Goal: Task Accomplishment & Management: Manage account settings

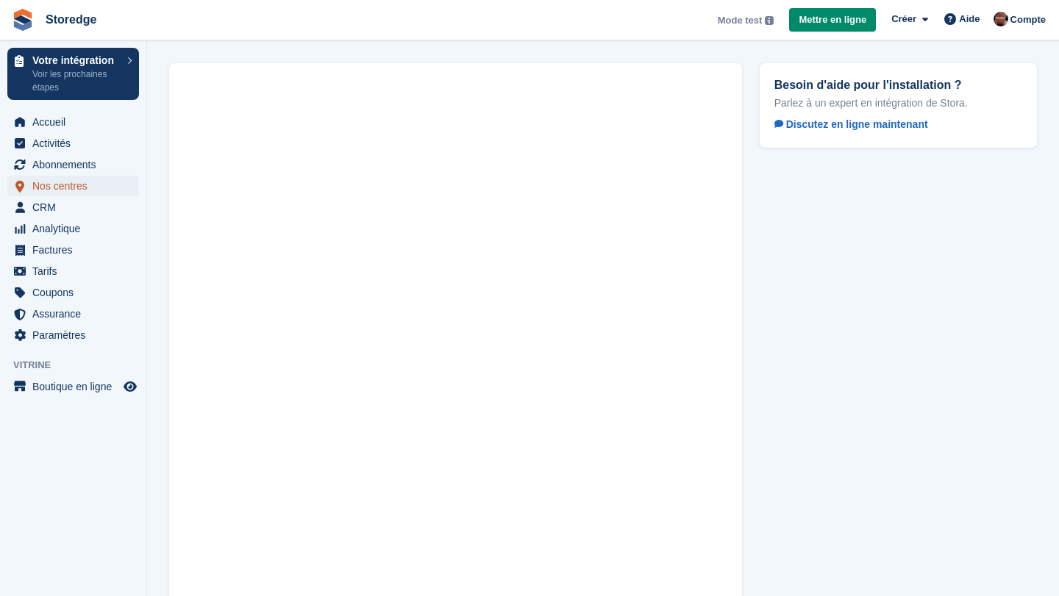
click at [54, 180] on span "Nos centres" at bounding box center [76, 186] width 88 height 21
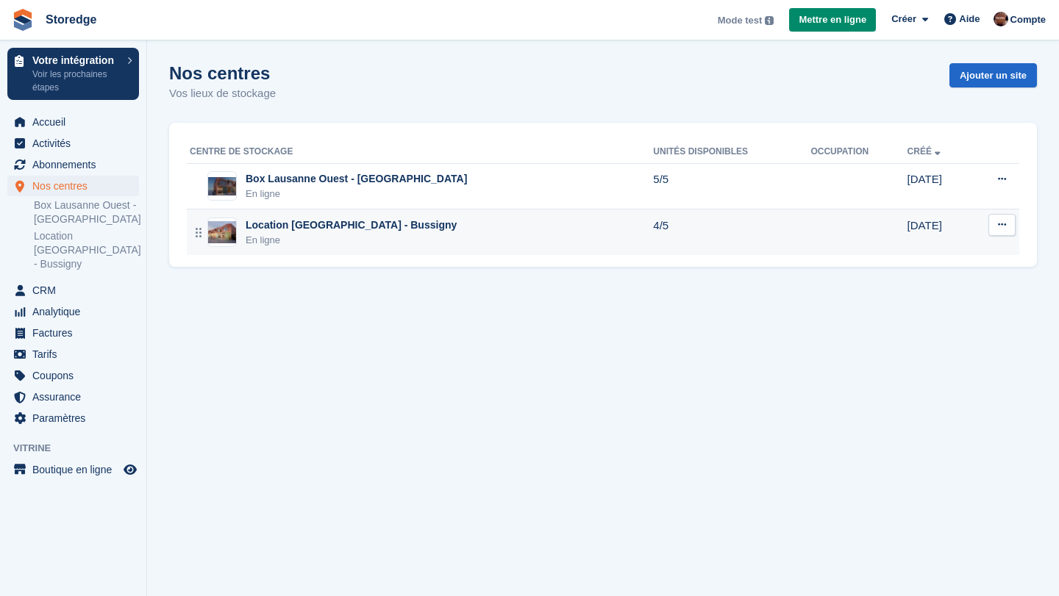
click at [897, 229] on icon at bounding box center [1002, 225] width 8 height 10
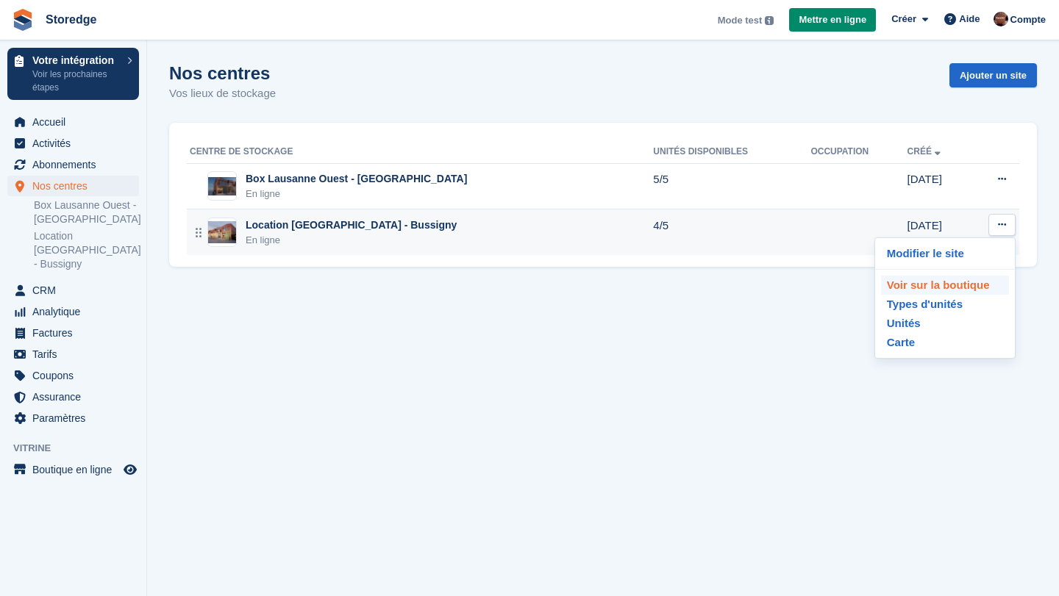
click at [897, 285] on p "Voir sur la boutique" at bounding box center [945, 285] width 128 height 19
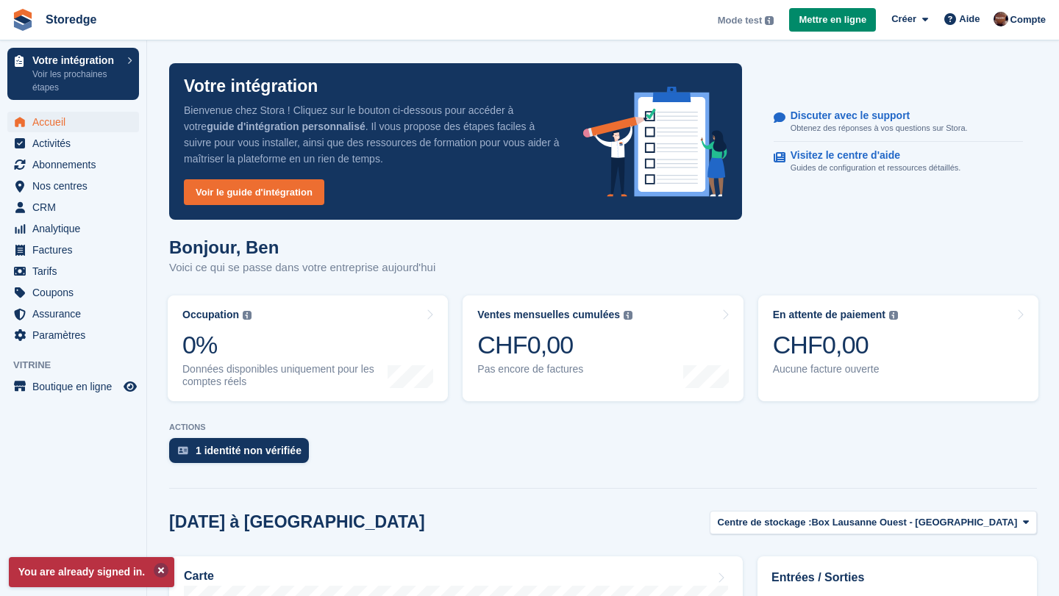
click at [168, 569] on button at bounding box center [161, 570] width 15 height 15
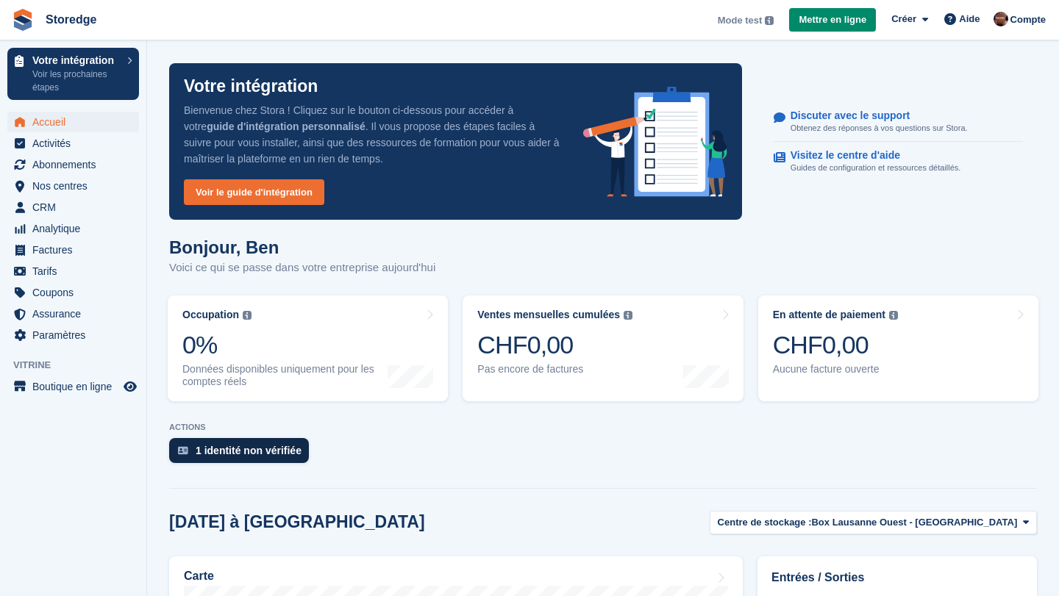
click at [235, 457] on div "1 identité non vérifiée" at bounding box center [239, 450] width 140 height 25
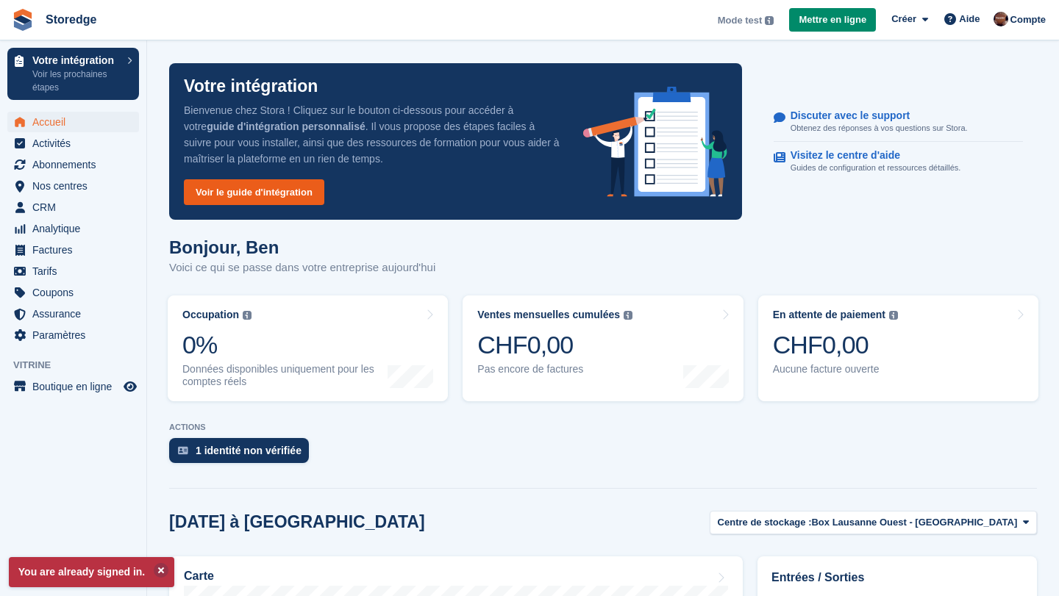
click at [298, 185] on link "Voir le guide d'intégration" at bounding box center [254, 192] width 140 height 26
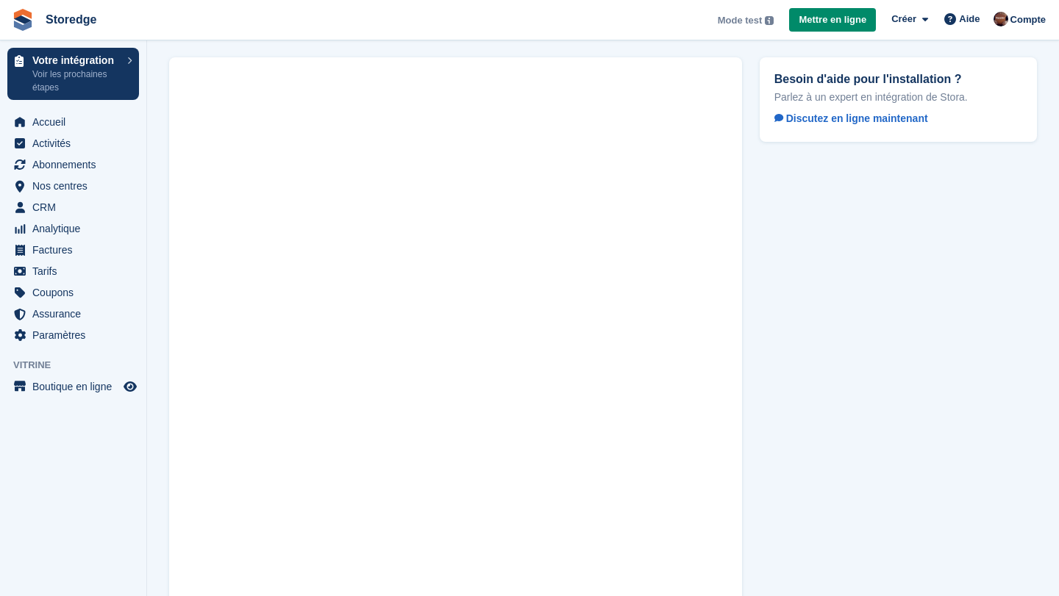
scroll to position [7, 0]
click at [56, 201] on span "CRM" at bounding box center [76, 207] width 88 height 21
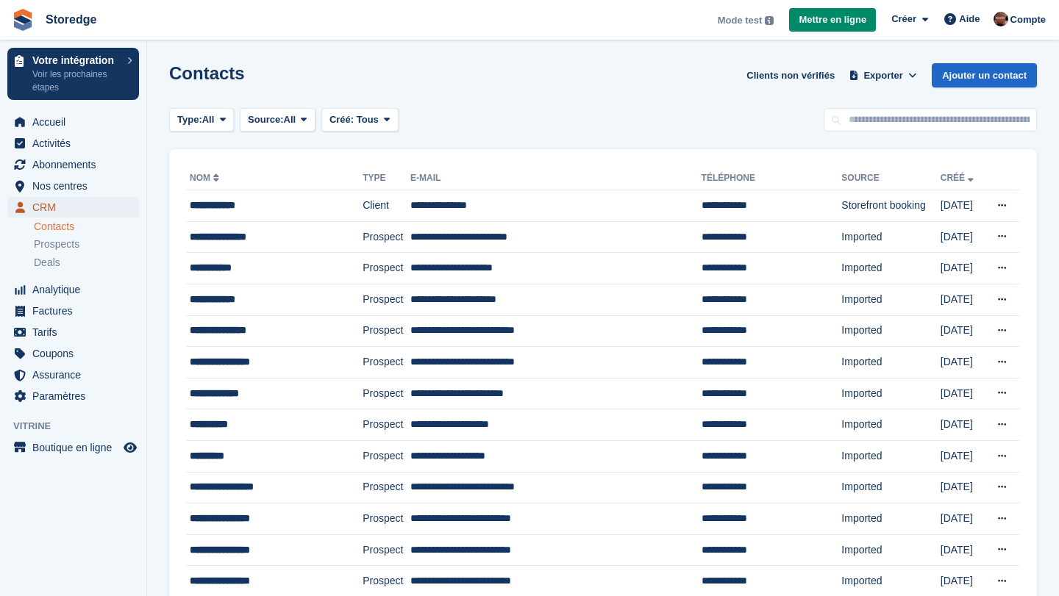
click at [41, 213] on span "CRM" at bounding box center [76, 207] width 88 height 21
click at [29, 295] on link "Analytique" at bounding box center [73, 289] width 132 height 21
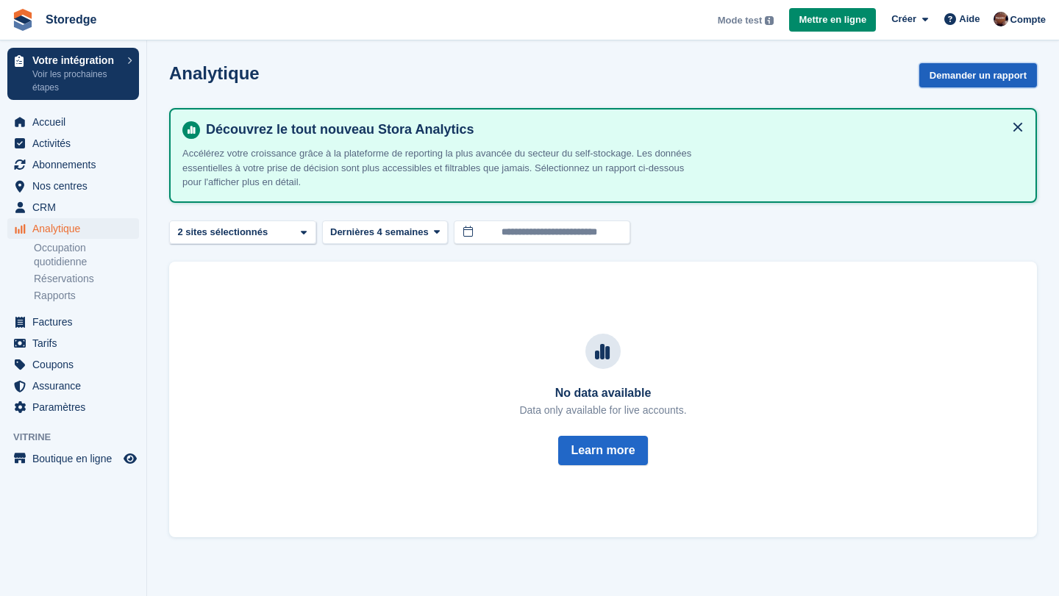
click at [985, 82] on button "Demander un rapport" at bounding box center [978, 75] width 118 height 24
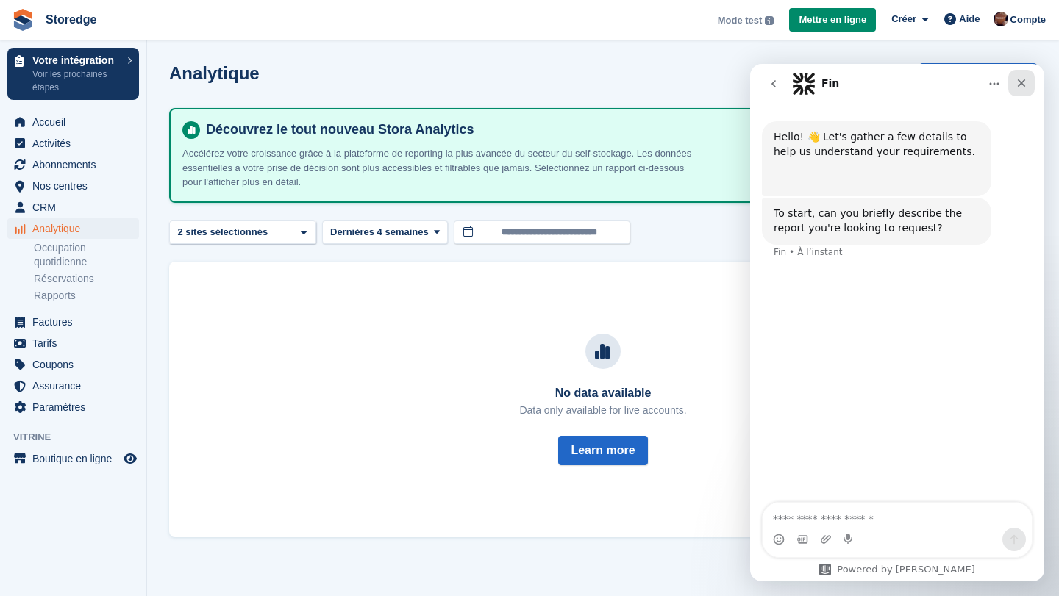
click at [1027, 91] on div "Fermer" at bounding box center [1021, 83] width 26 height 26
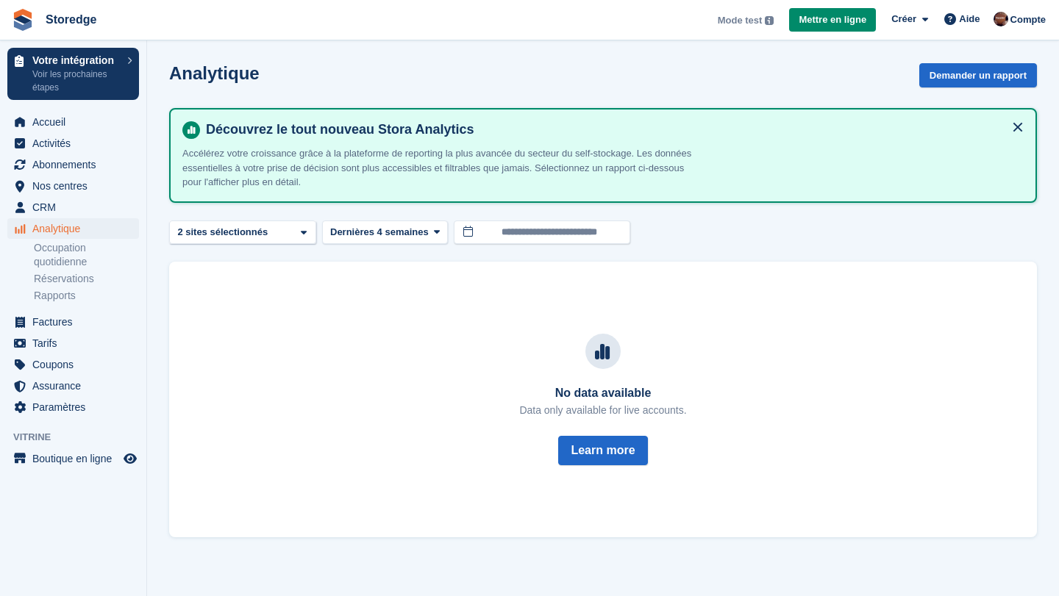
click at [1013, 128] on button at bounding box center [1018, 127] width 24 height 24
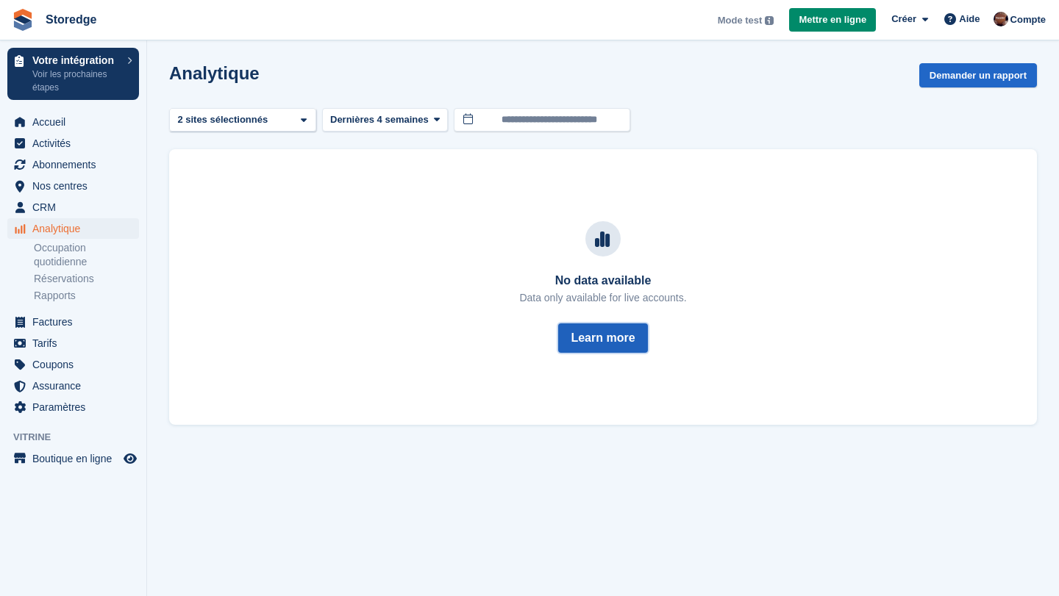
click at [590, 331] on button "Learn more" at bounding box center [602, 337] width 89 height 29
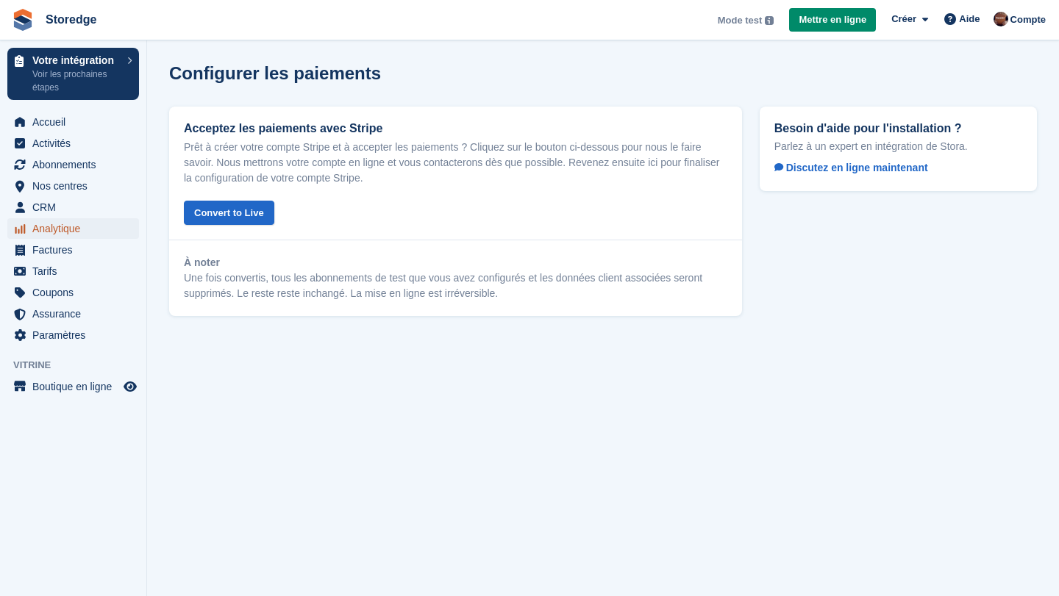
click at [55, 229] on span "Analytique" at bounding box center [76, 228] width 88 height 21
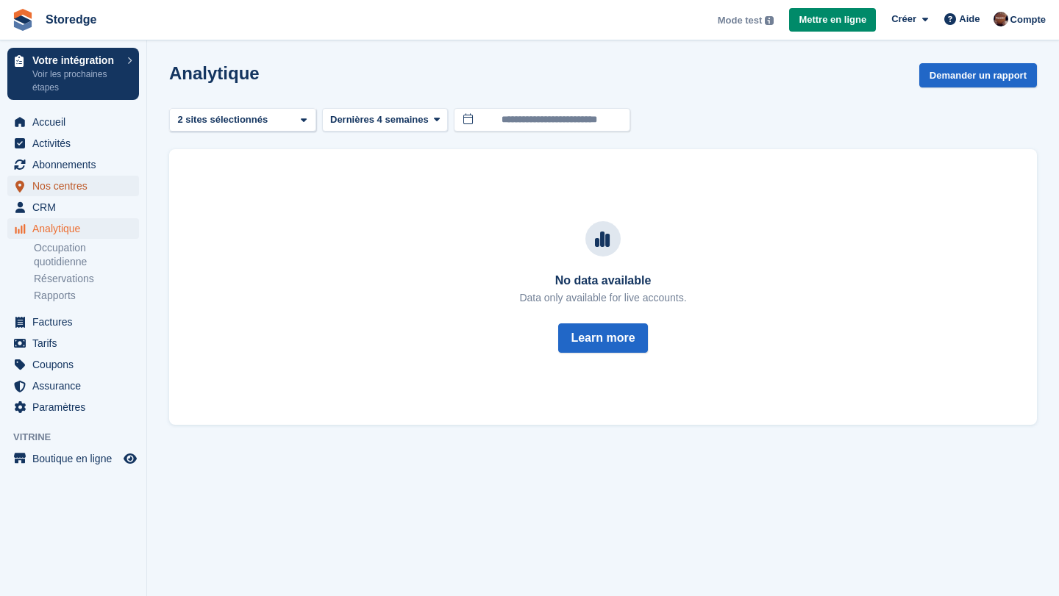
click at [60, 187] on span "Nos centres" at bounding box center [76, 186] width 88 height 21
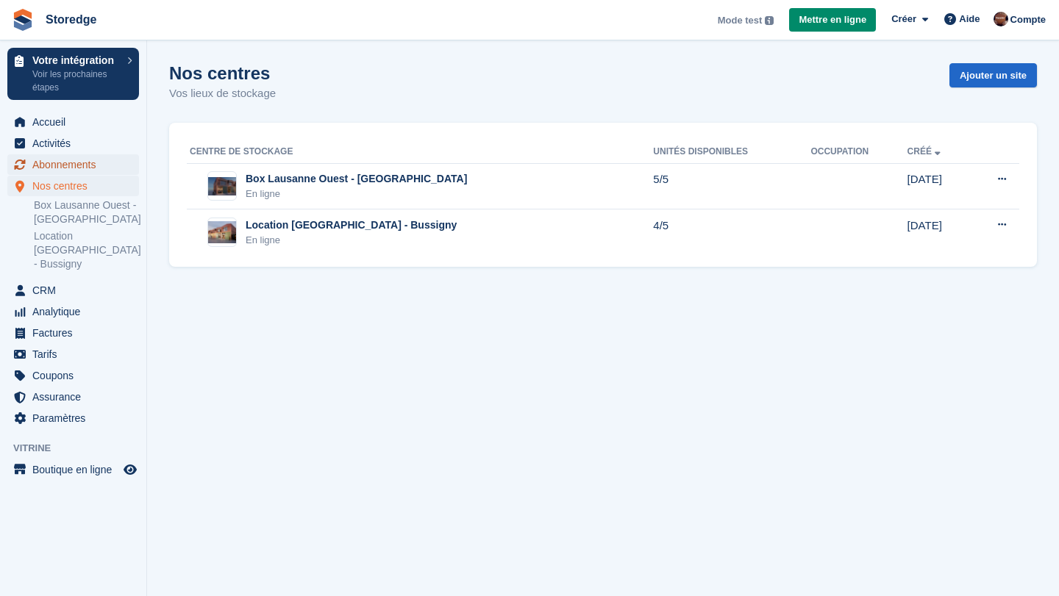
click at [55, 160] on span "Abonnements" at bounding box center [76, 164] width 88 height 21
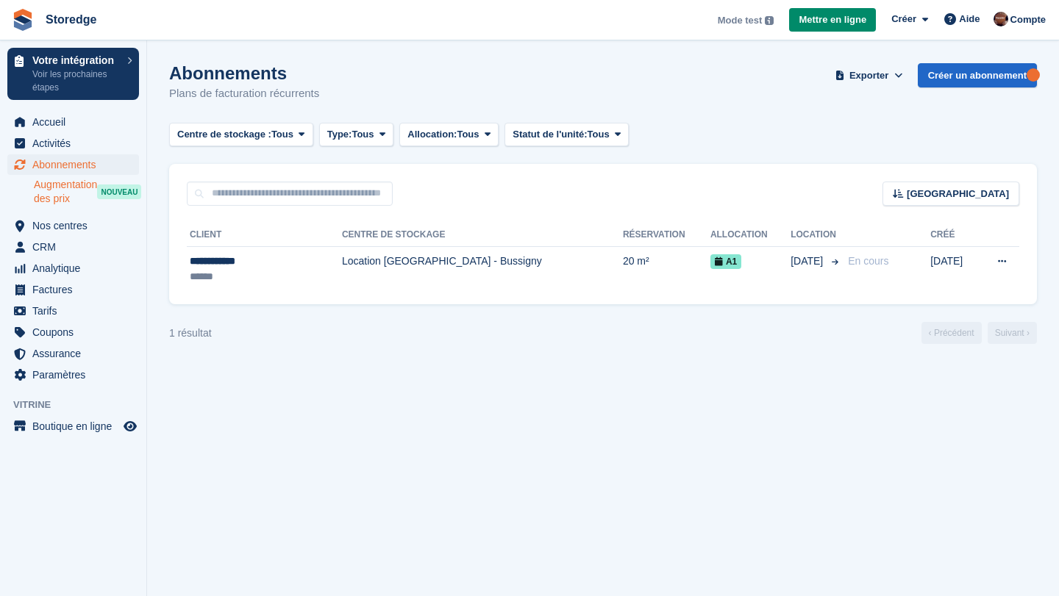
click at [52, 194] on span "Augmentation des prix" at bounding box center [65, 192] width 63 height 28
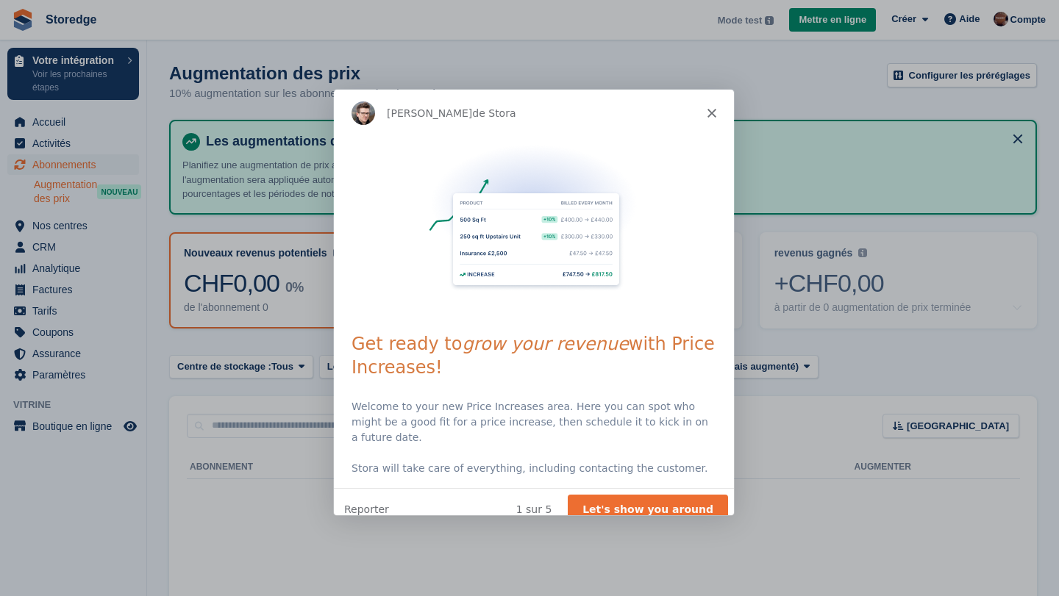
click at [727, 118] on div "Steven de Stora" at bounding box center [533, 112] width 400 height 47
click at [713, 113] on icon "Fermer" at bounding box center [710, 112] width 9 height 9
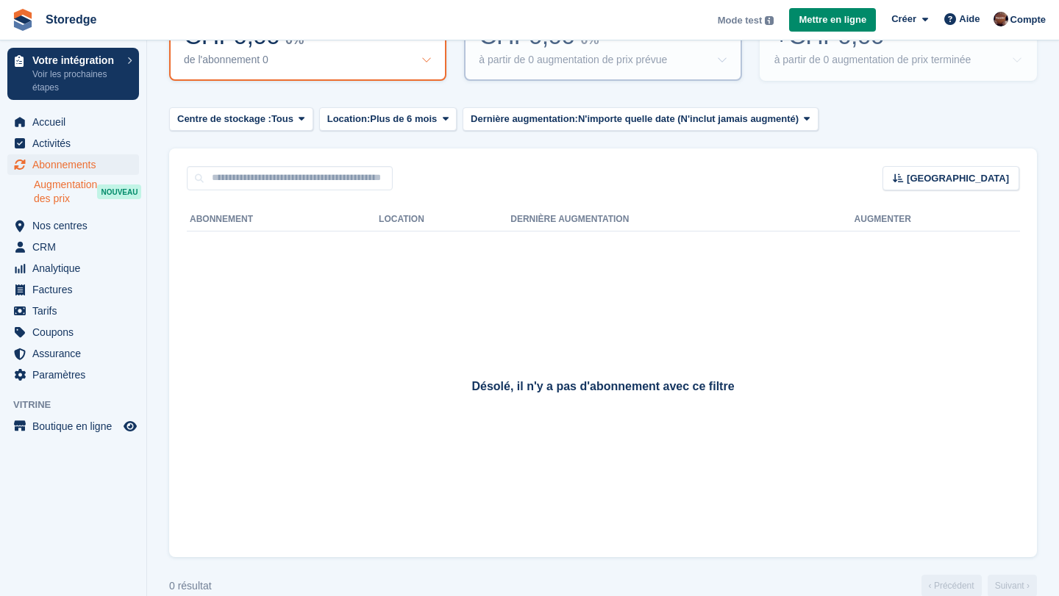
scroll to position [271, 0]
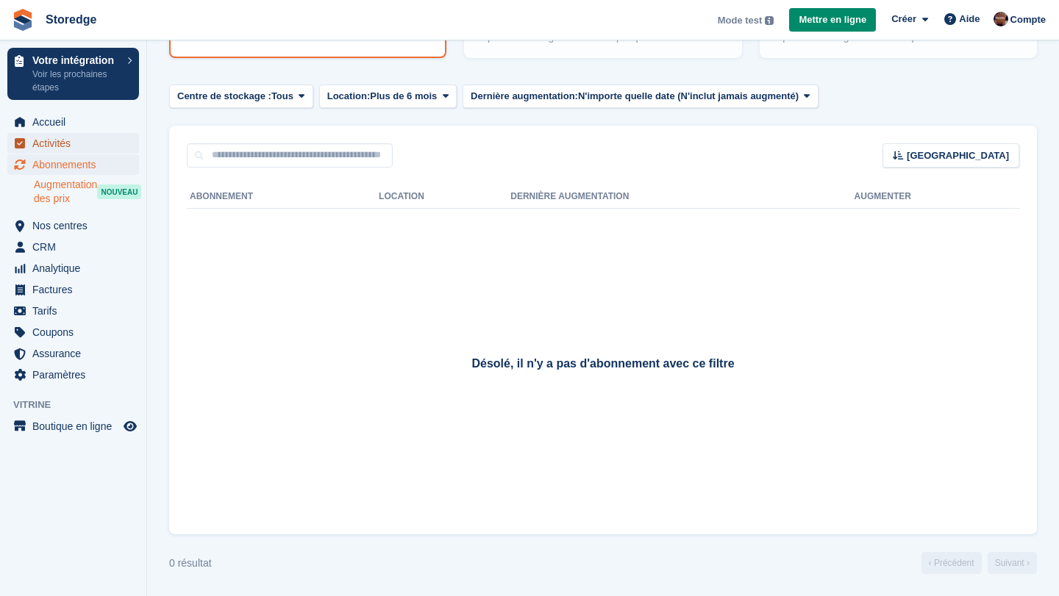
click at [51, 146] on span "Activités" at bounding box center [76, 143] width 88 height 21
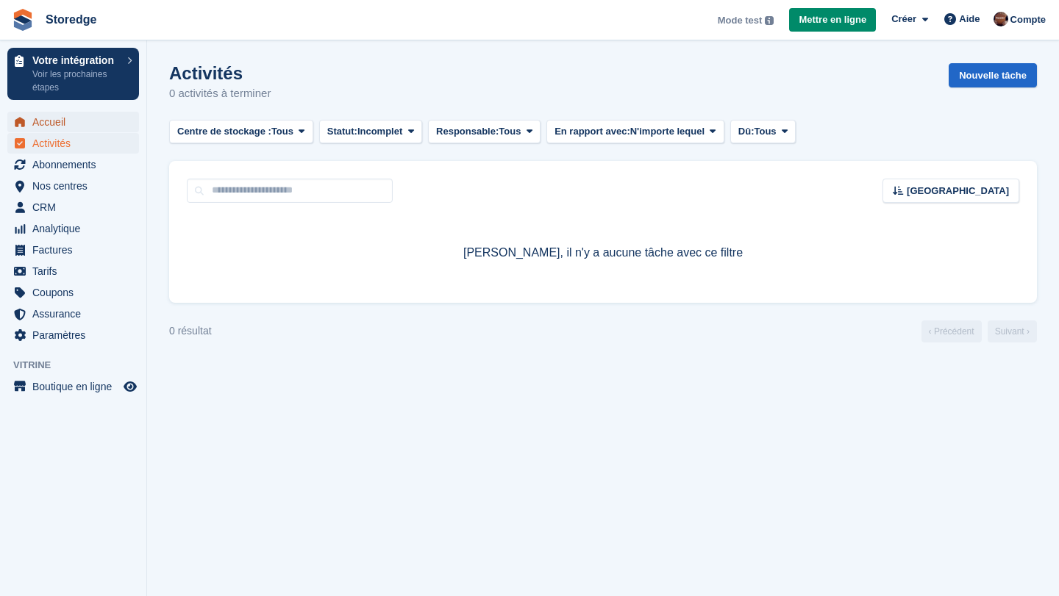
click at [55, 123] on span "Accueil" at bounding box center [76, 122] width 88 height 21
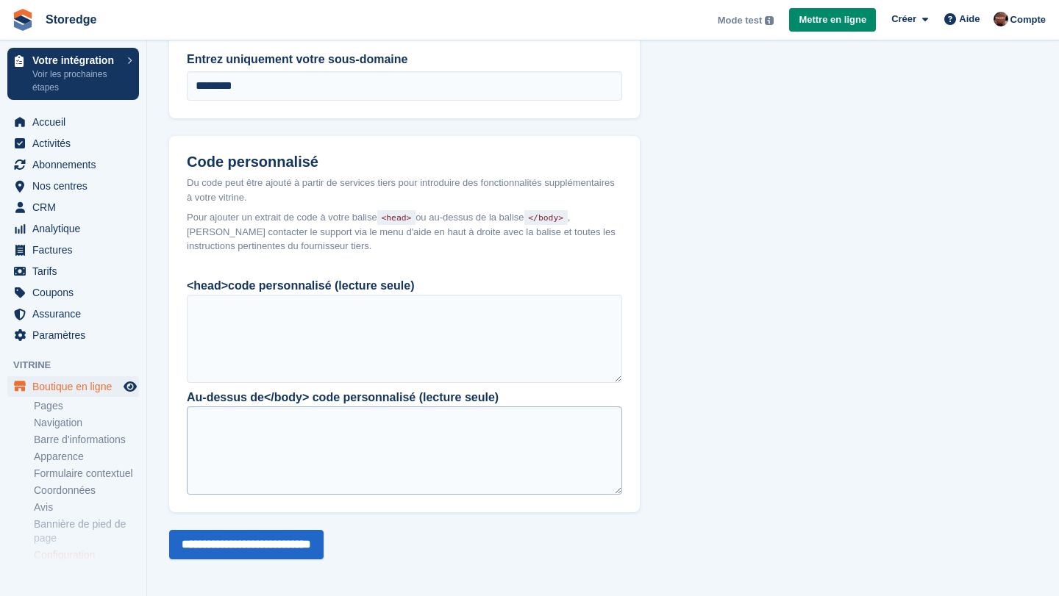
scroll to position [1209, 0]
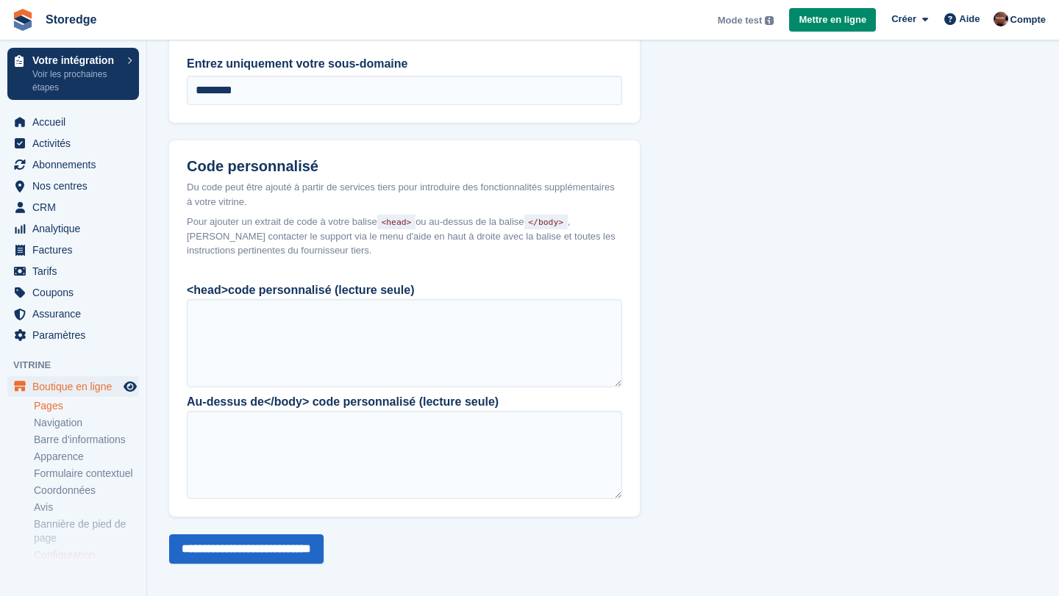
click at [65, 406] on link "Pages" at bounding box center [86, 406] width 105 height 14
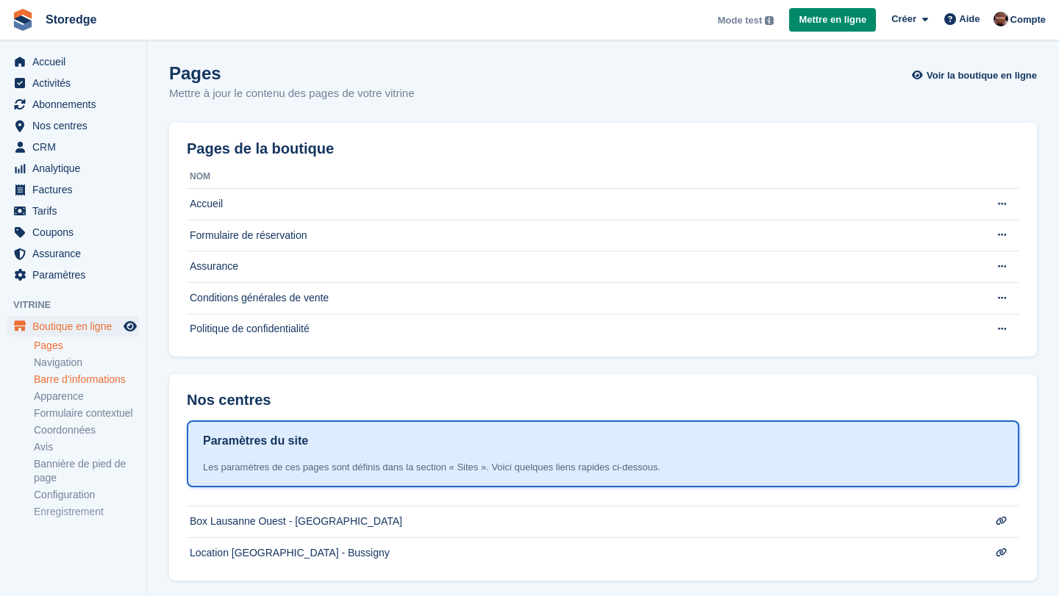
scroll to position [64, 0]
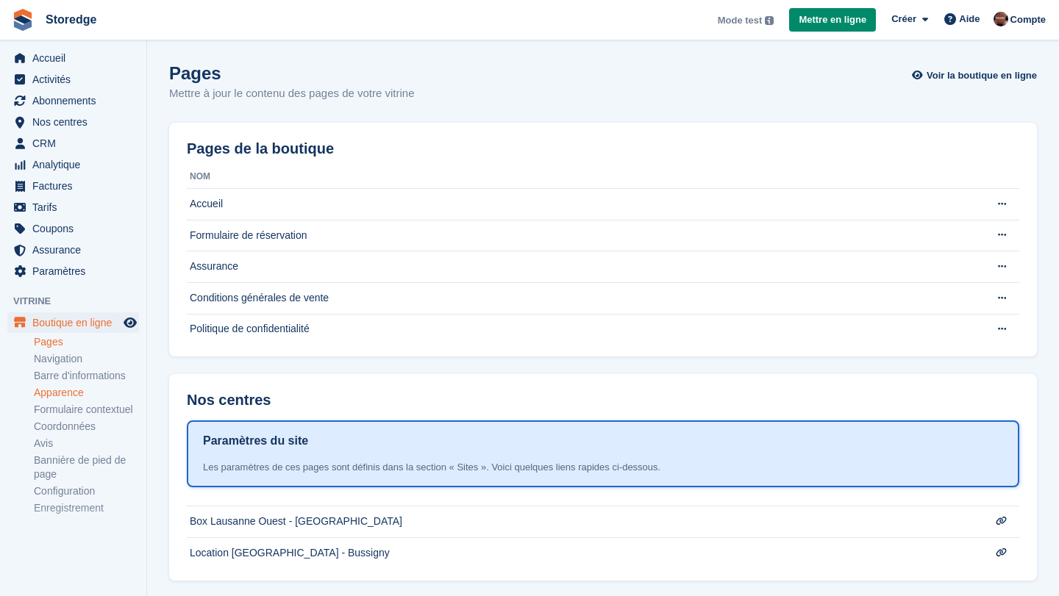
click at [66, 398] on link "Apparence" at bounding box center [86, 393] width 105 height 14
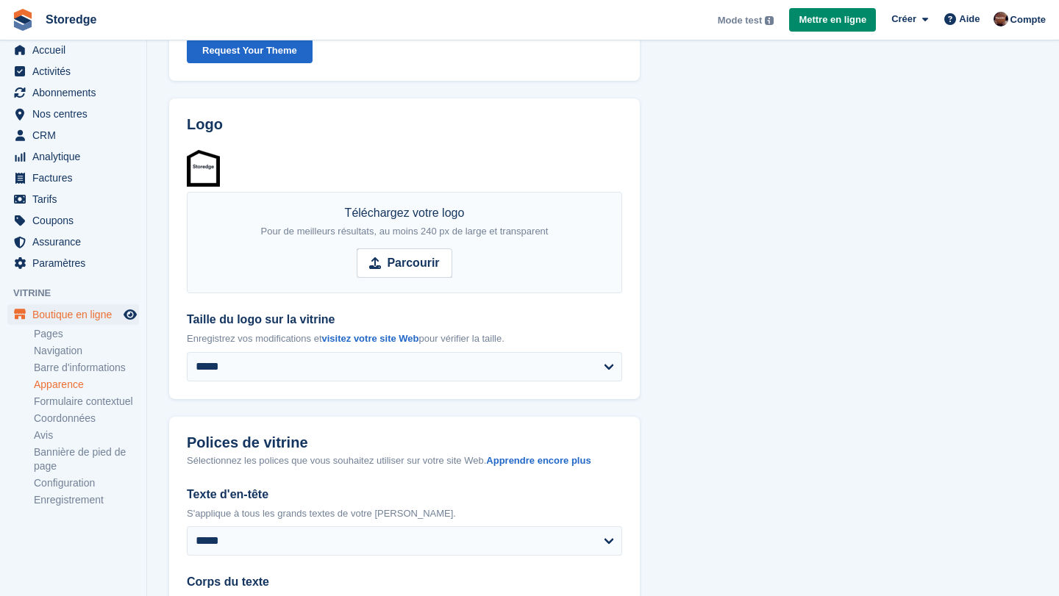
scroll to position [148, 0]
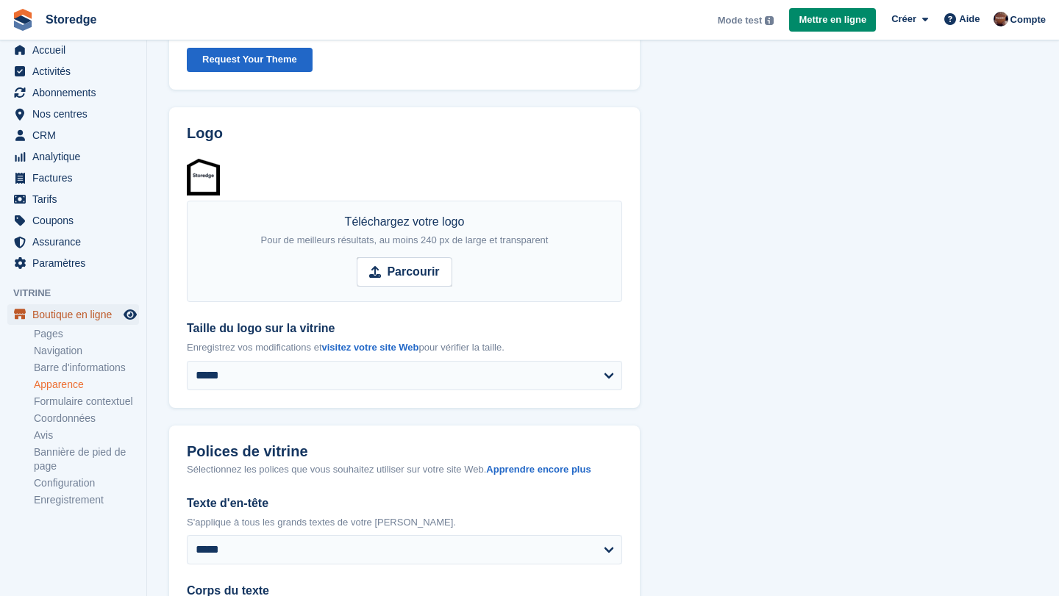
click at [104, 304] on span "Boutique en ligne" at bounding box center [76, 314] width 88 height 21
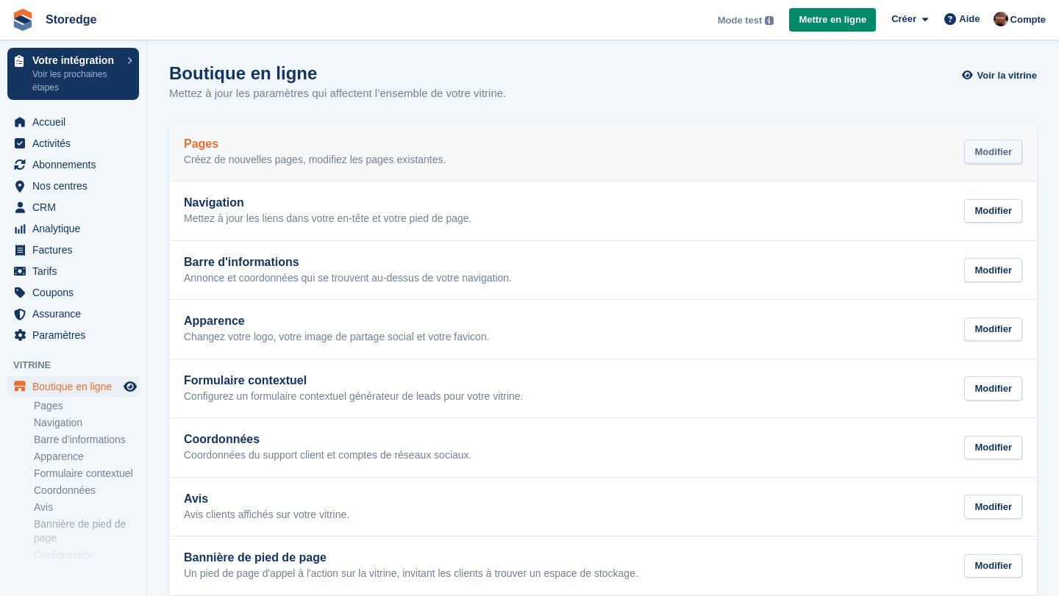
click at [990, 156] on div "Modifier" at bounding box center [993, 152] width 58 height 24
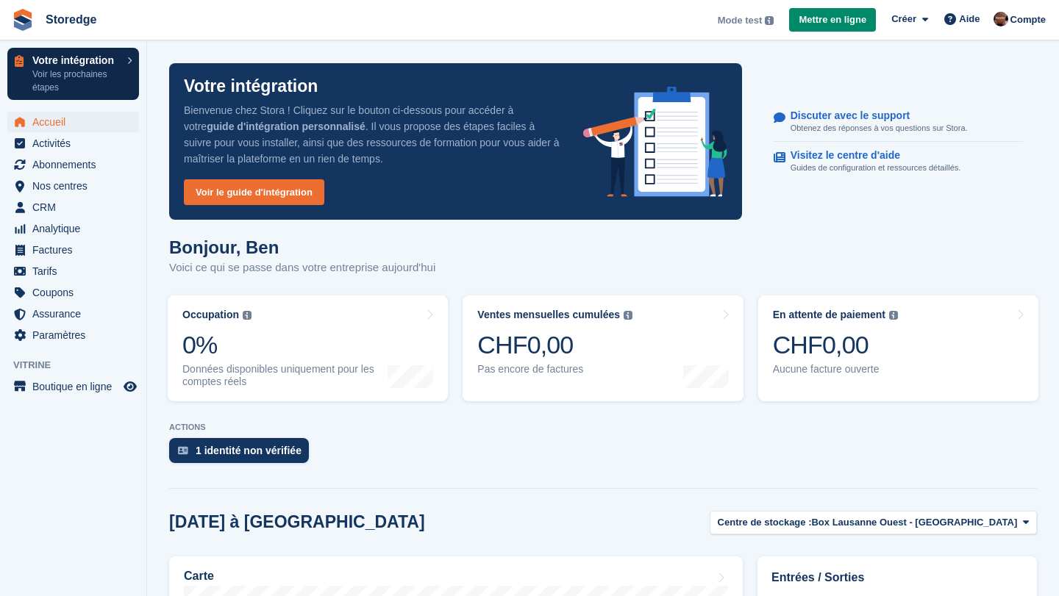
click at [126, 54] on link "Votre intégration Voir les prochaines étapes" at bounding box center [73, 74] width 132 height 52
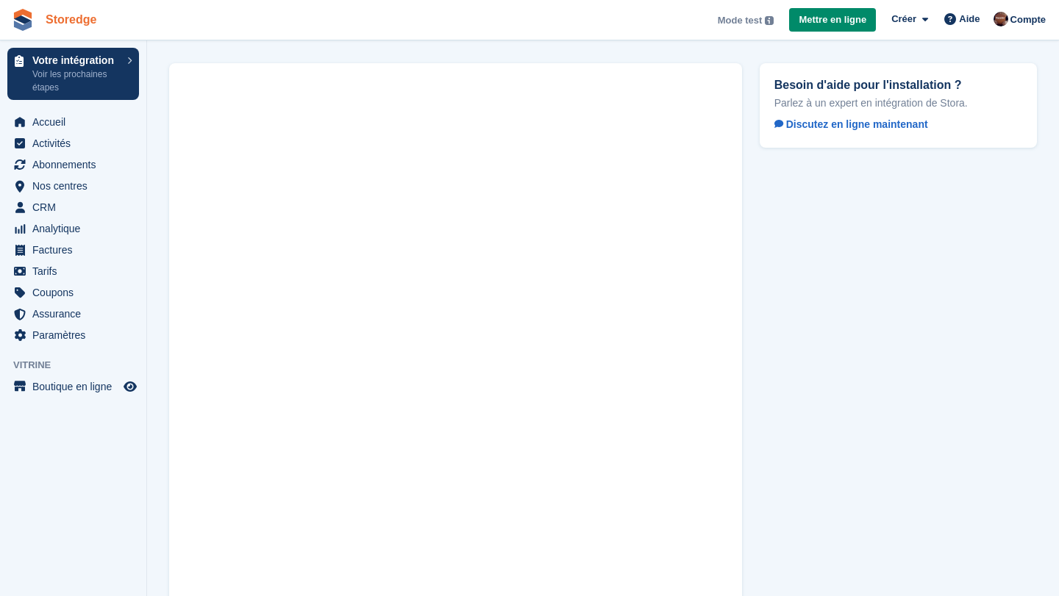
click at [75, 17] on link "Storedge" at bounding box center [71, 19] width 62 height 24
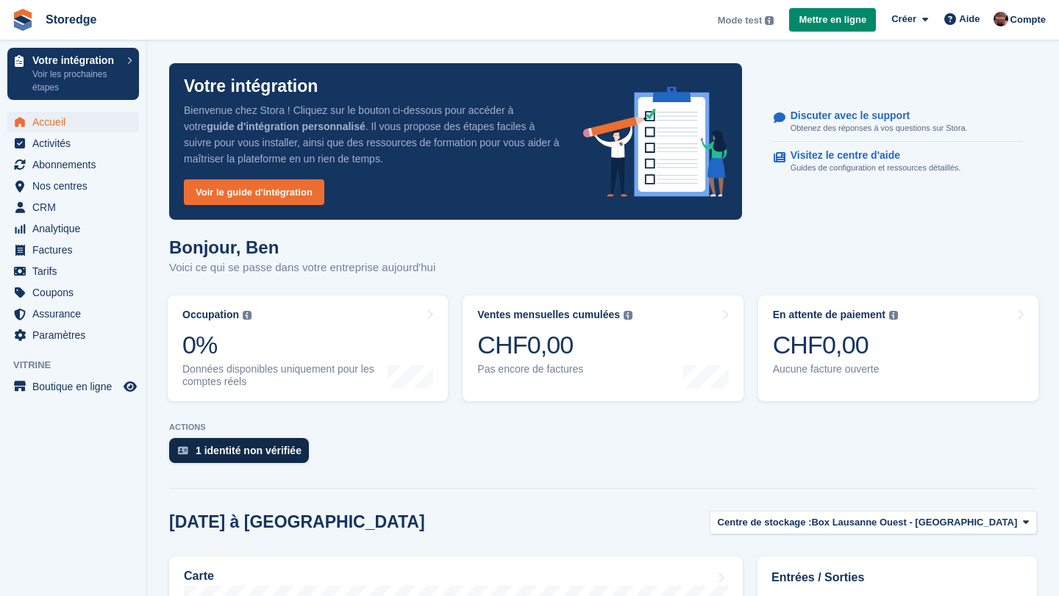
click at [243, 445] on div "1 identité non vérifiée" at bounding box center [249, 451] width 106 height 12
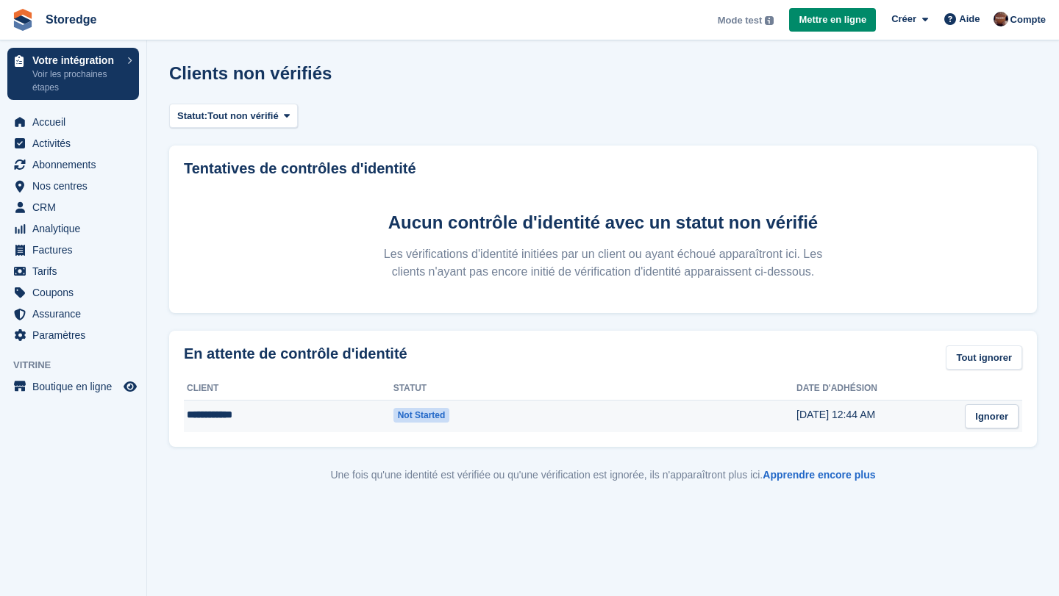
click at [401, 415] on span "Not started" at bounding box center [421, 415] width 57 height 15
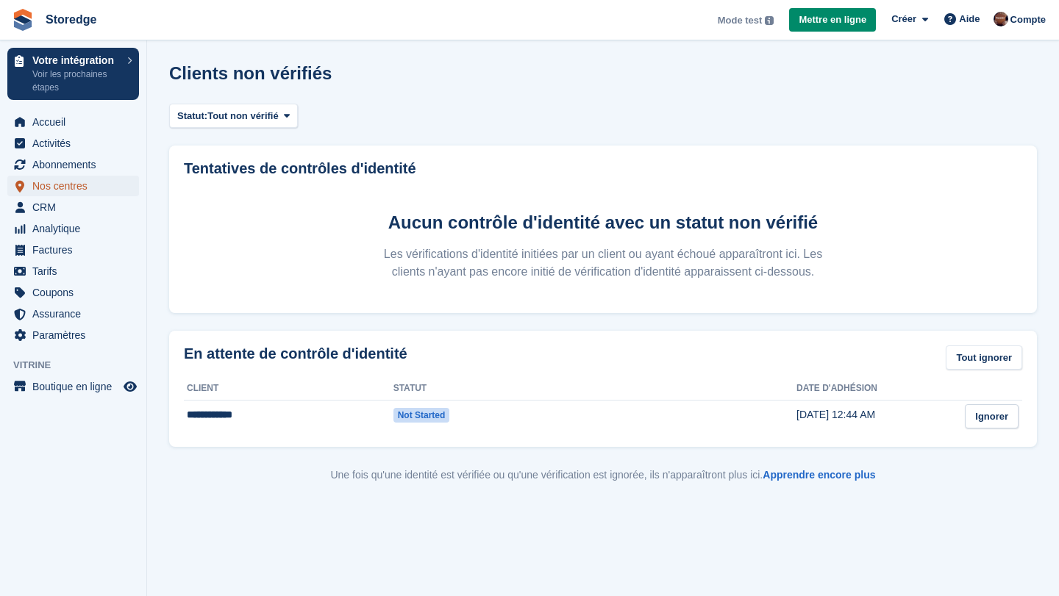
click at [52, 189] on span "Nos centres" at bounding box center [76, 186] width 88 height 21
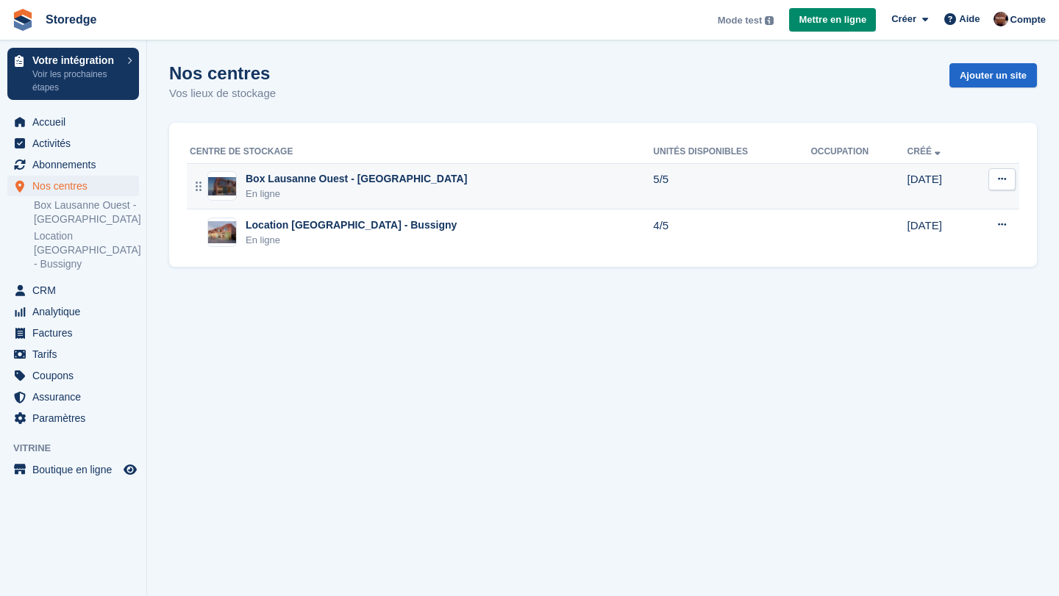
click at [1004, 185] on button at bounding box center [1001, 179] width 27 height 22
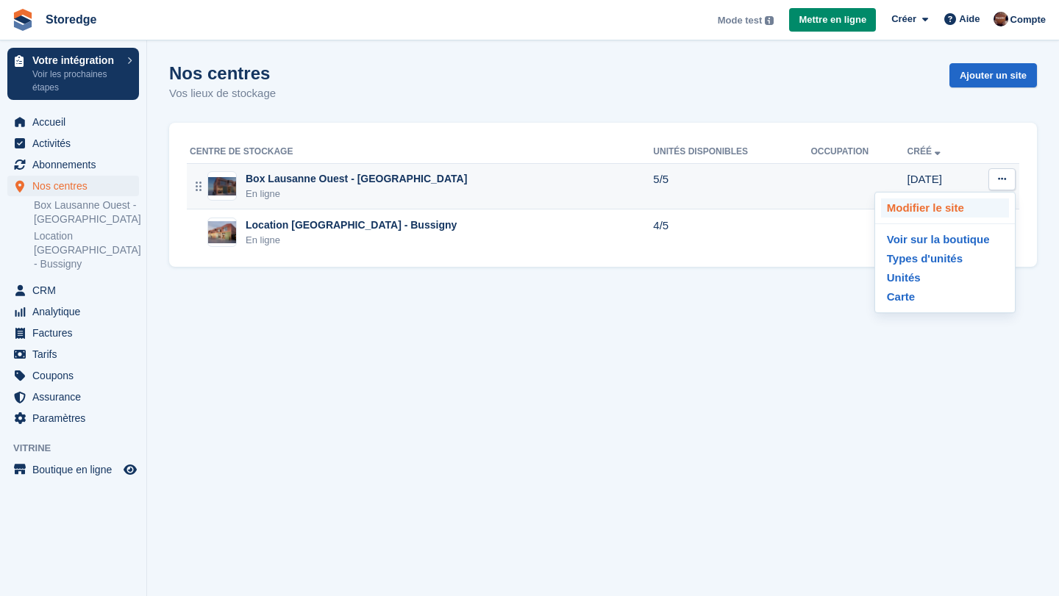
click at [915, 213] on p "Modifier le site" at bounding box center [945, 207] width 128 height 19
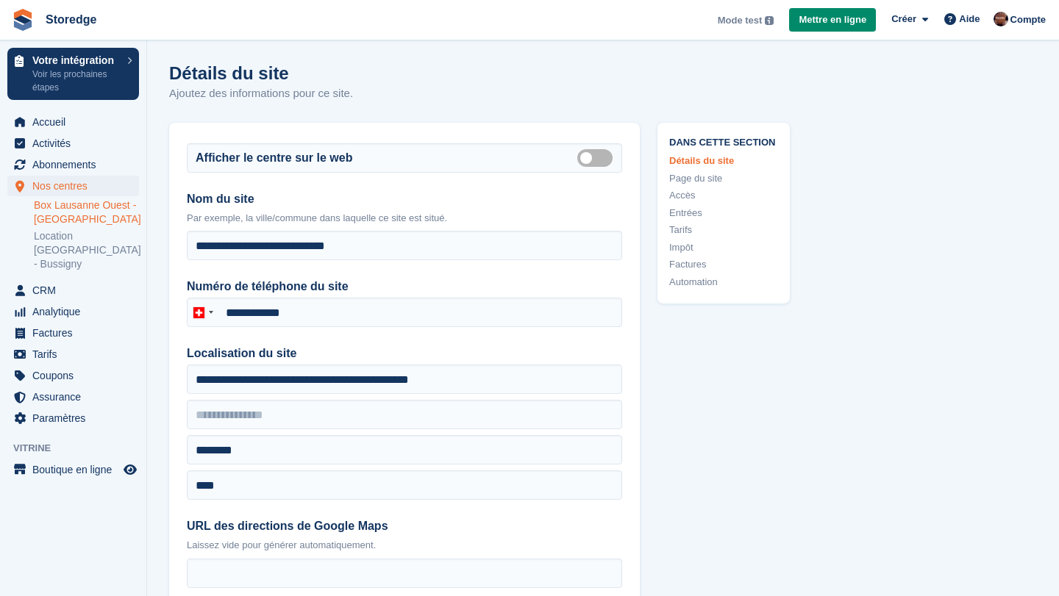
type input "**********"
click at [59, 253] on link "Location [GEOGRAPHIC_DATA] - Bussigny" at bounding box center [86, 250] width 105 height 42
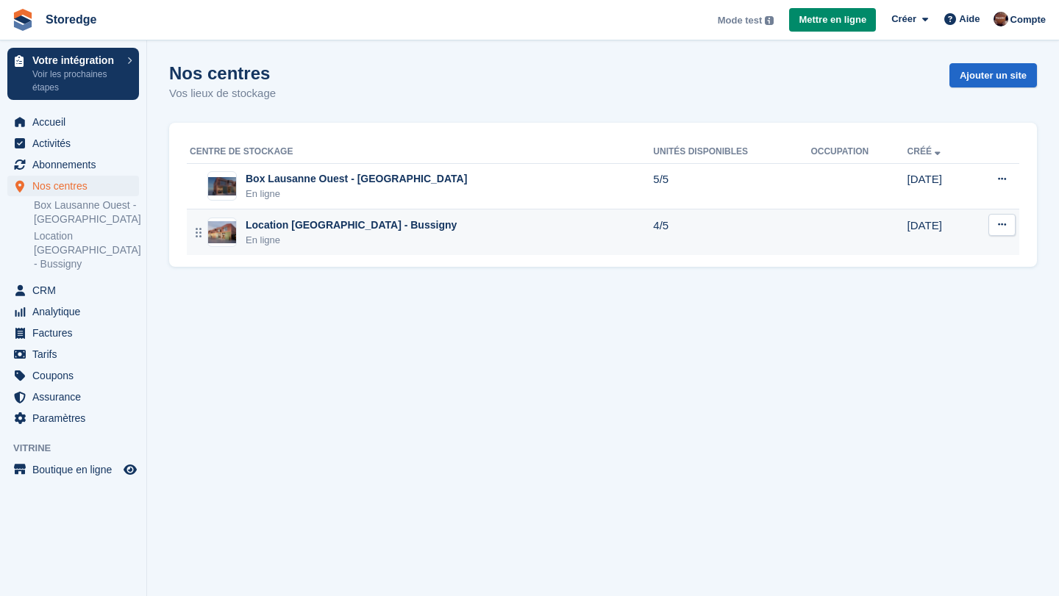
click at [374, 230] on div "Location [GEOGRAPHIC_DATA] - Bussigny" at bounding box center [351, 225] width 211 height 15
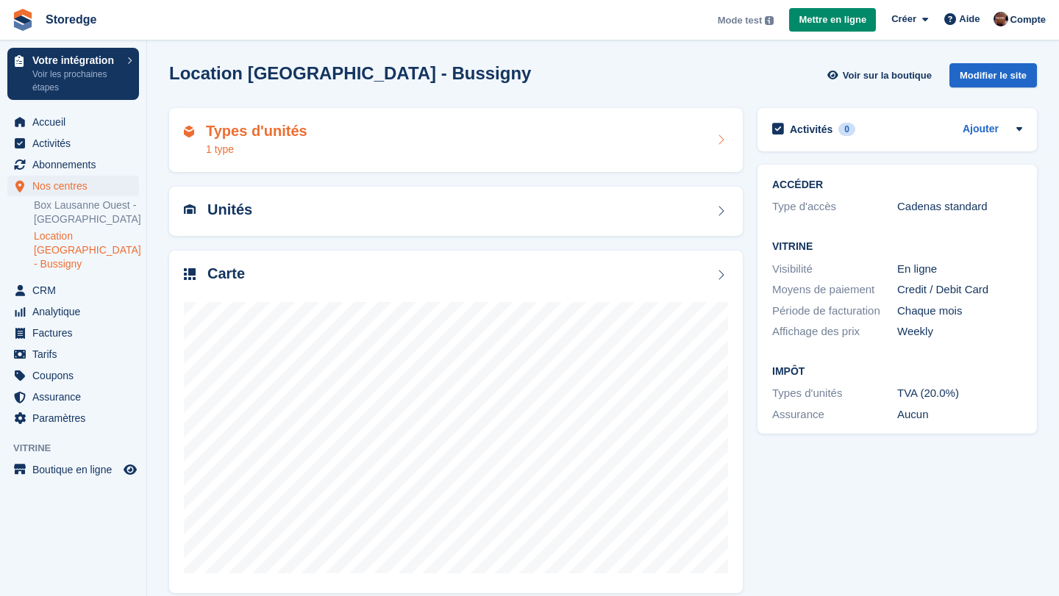
click at [683, 143] on div "Types d'unités 1 type" at bounding box center [456, 140] width 544 height 35
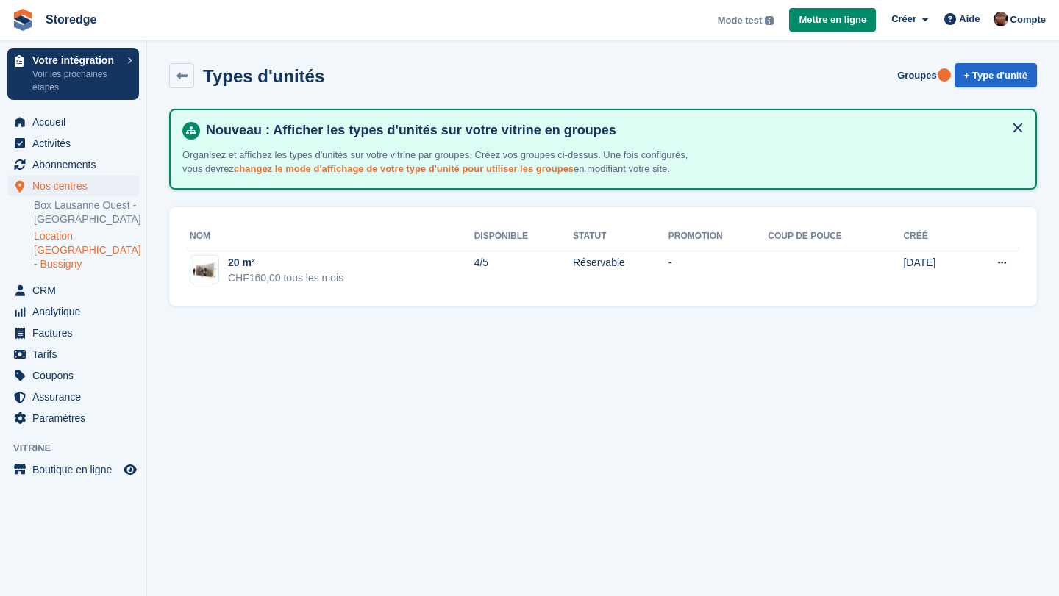
click at [384, 172] on link "changez le mode d'affichage de votre type d'unité pour utiliser les groupes" at bounding box center [404, 168] width 340 height 11
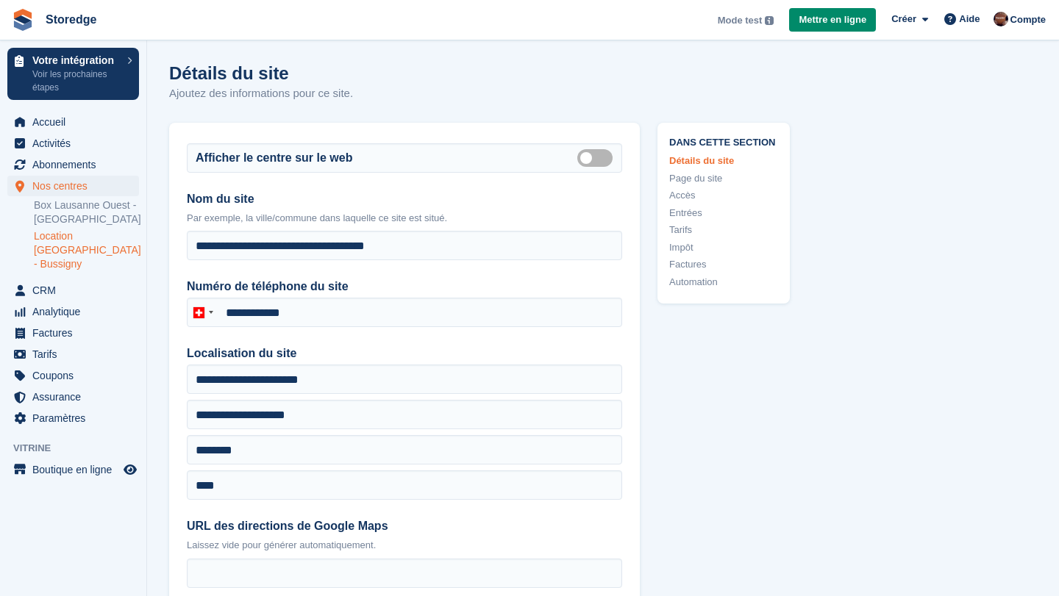
type input "**********"
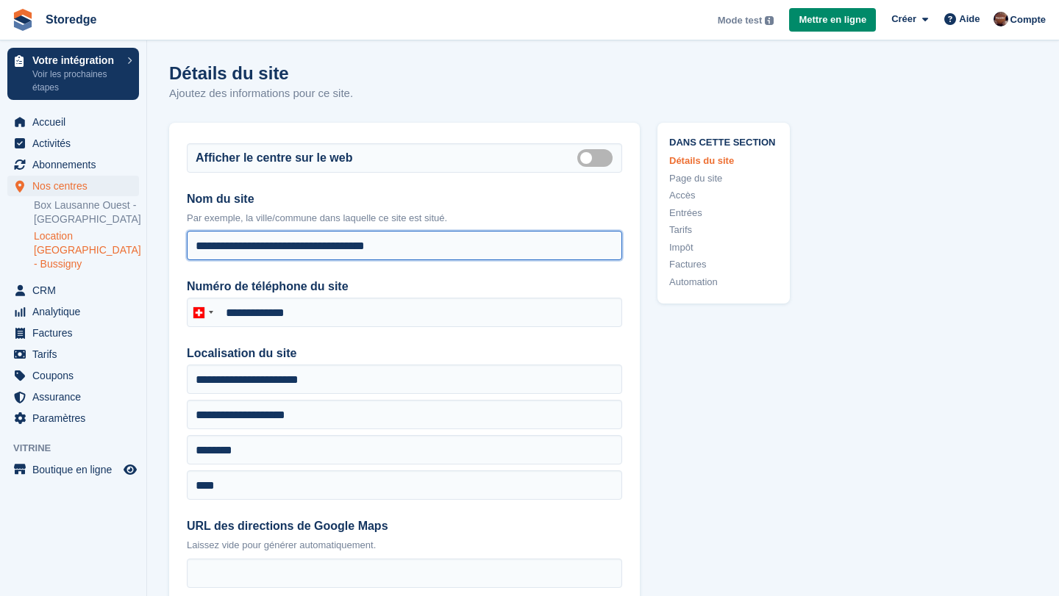
drag, startPoint x: 362, startPoint y: 248, endPoint x: 126, endPoint y: 229, distance: 236.7
type input "**********"
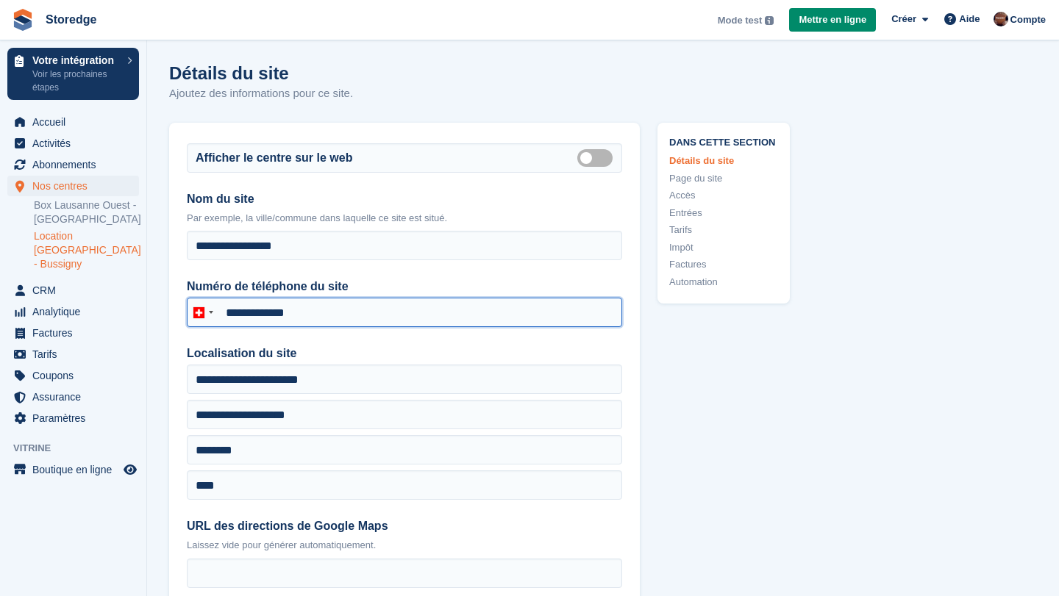
click at [382, 309] on input "**********" at bounding box center [404, 312] width 435 height 29
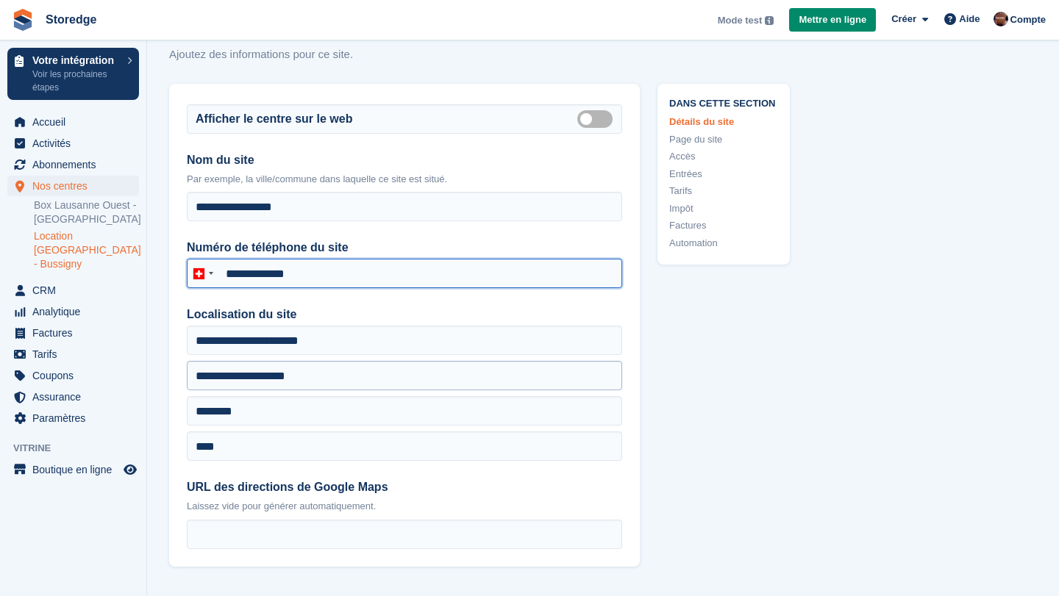
scroll to position [40, 0]
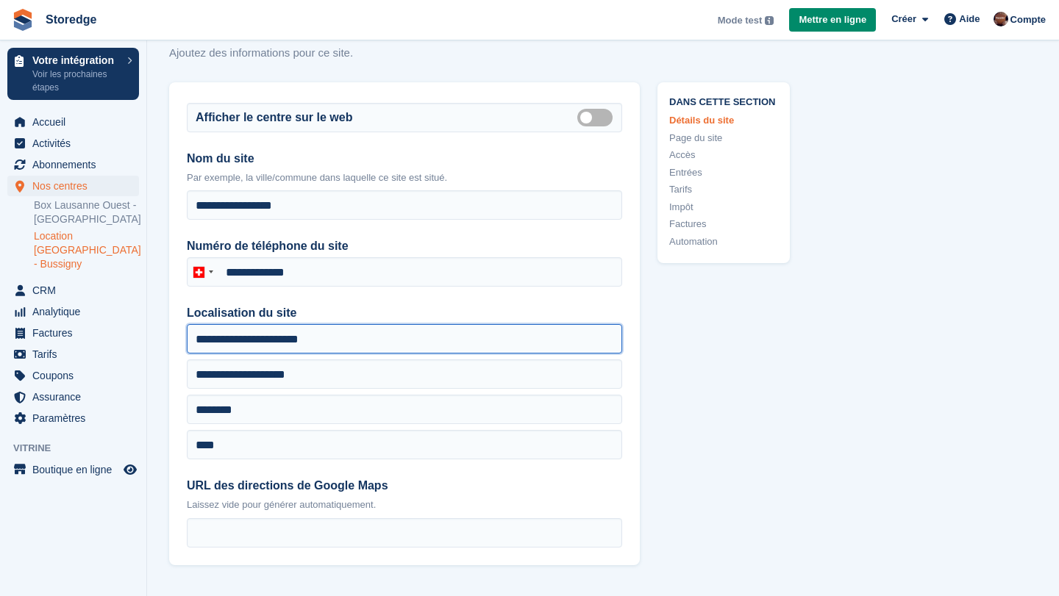
click at [319, 341] on input "**********" at bounding box center [404, 338] width 435 height 29
drag, startPoint x: 330, startPoint y: 342, endPoint x: 165, endPoint y: 325, distance: 166.3
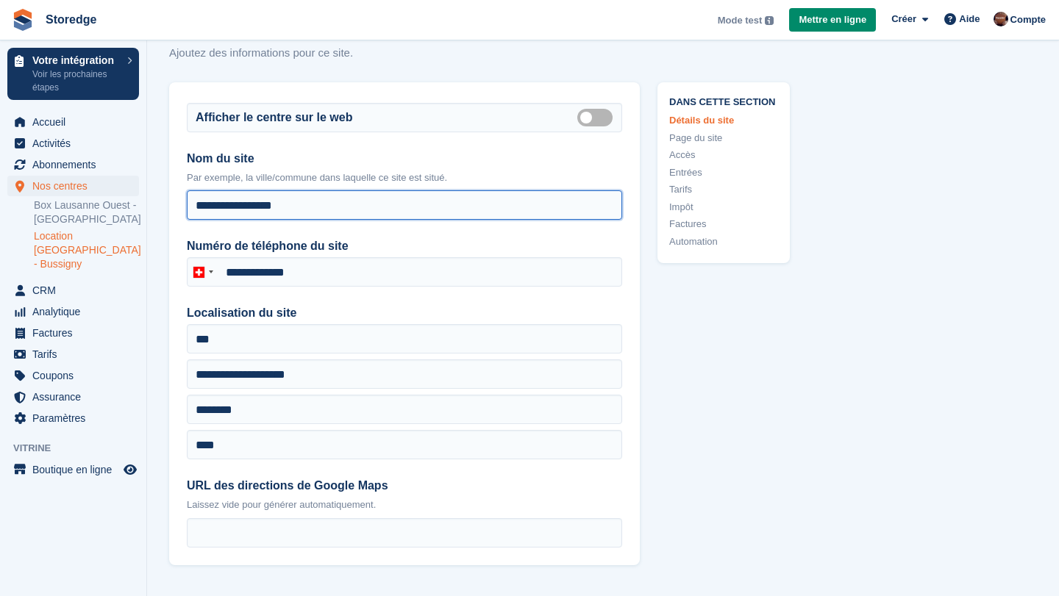
drag, startPoint x: 319, startPoint y: 207, endPoint x: 170, endPoint y: 198, distance: 149.5
click at [170, 198] on div "**********" at bounding box center [404, 323] width 470 height 483
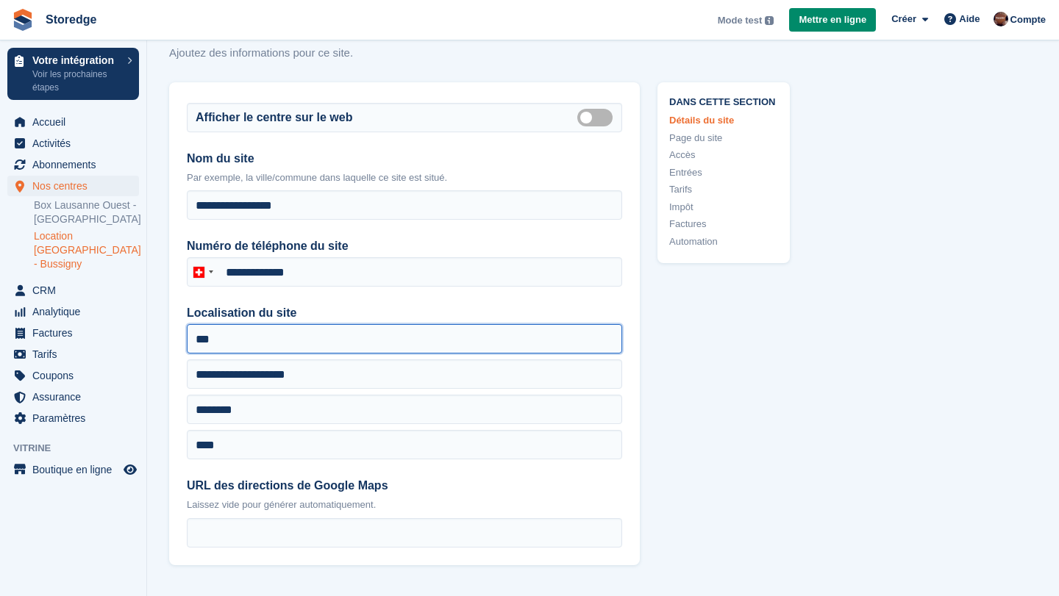
drag, startPoint x: 223, startPoint y: 340, endPoint x: 183, endPoint y: 340, distance: 40.4
click at [183, 340] on div "**********" at bounding box center [404, 323] width 470 height 483
paste input "**********"
type input "**********"
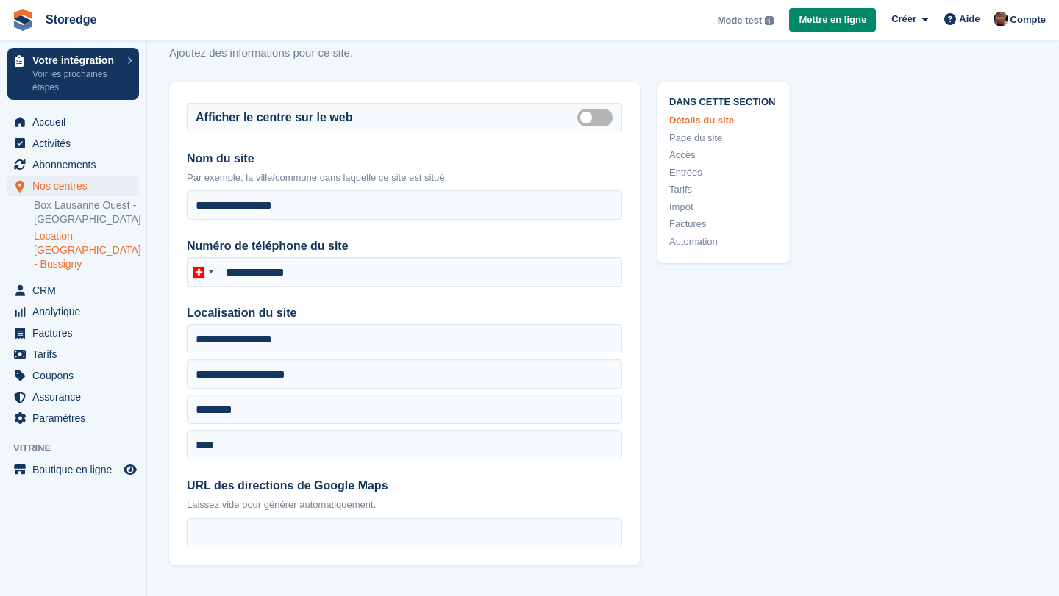
click at [417, 290] on div "**********" at bounding box center [404, 323] width 470 height 483
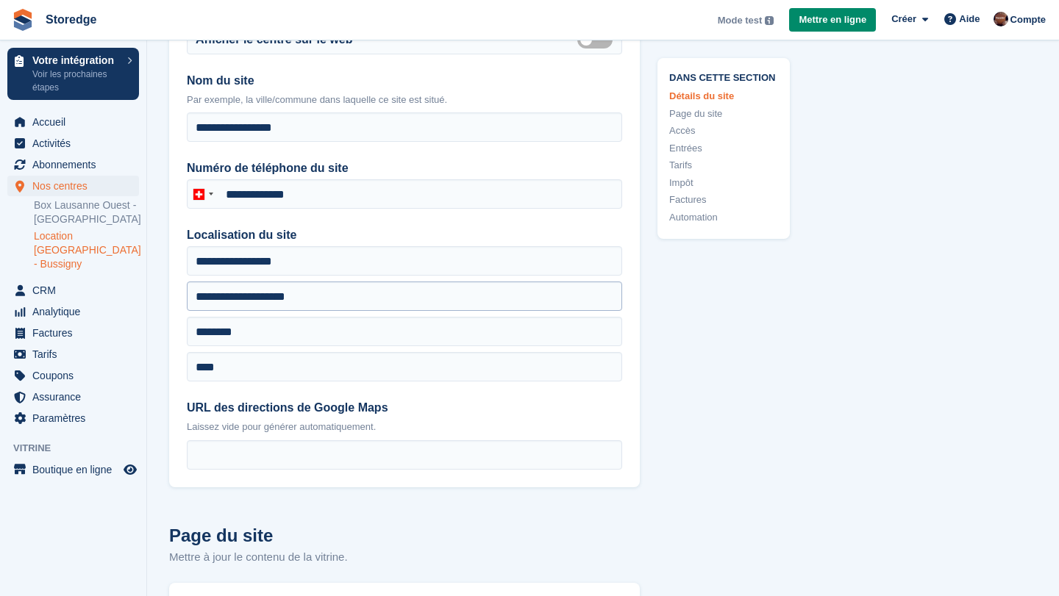
scroll to position [150, 0]
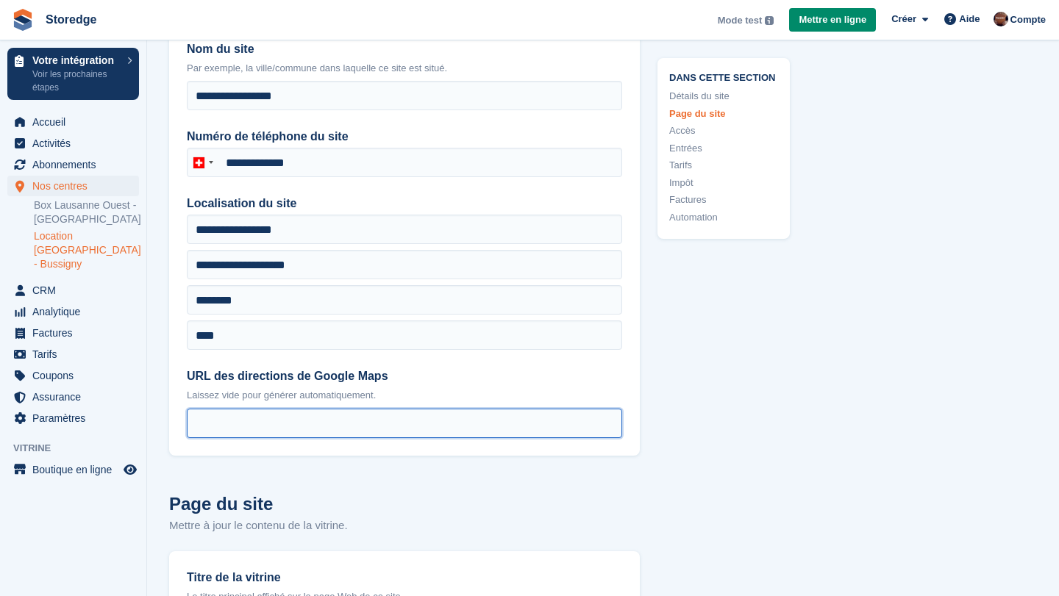
click at [330, 436] on input "URL des directions de Google Maps" at bounding box center [404, 423] width 435 height 29
